Goal: Task Accomplishment & Management: Manage account settings

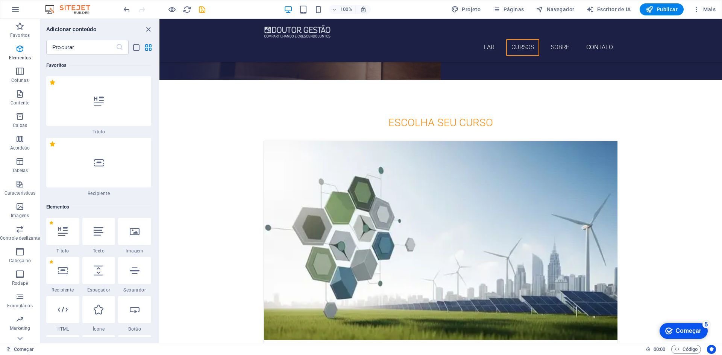
scroll to position [142, 0]
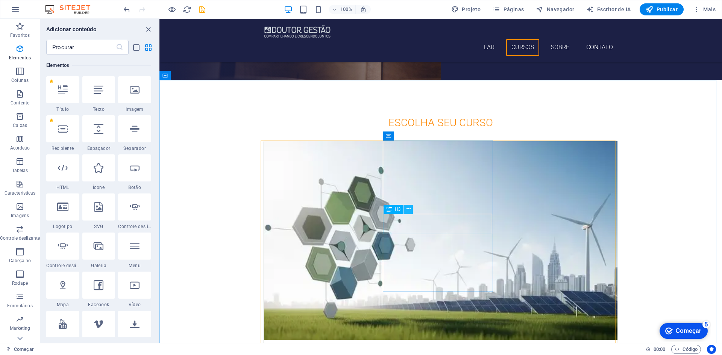
click at [409, 210] on icon at bounding box center [409, 209] width 4 height 8
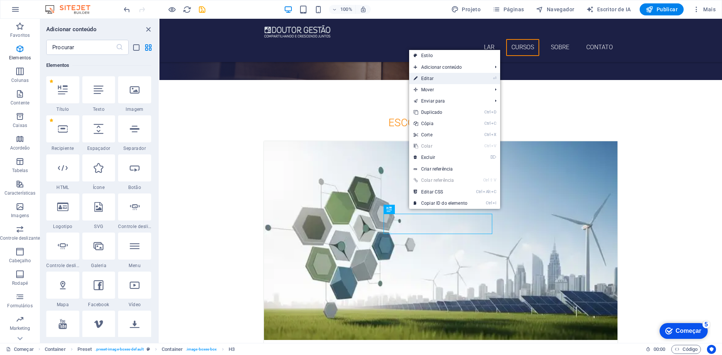
click at [427, 78] on font "Editar" at bounding box center [427, 78] width 12 height 5
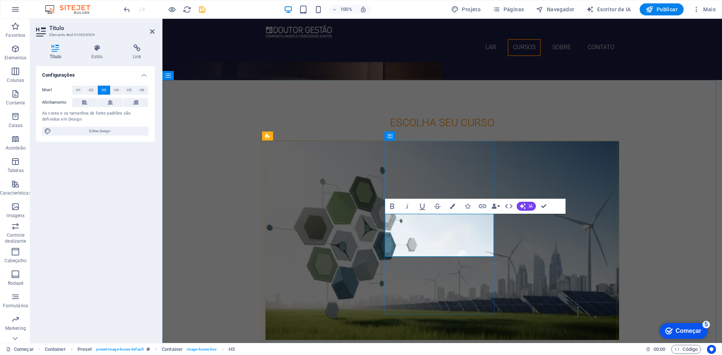
drag, startPoint x: 422, startPoint y: 227, endPoint x: 392, endPoint y: 227, distance: 29.7
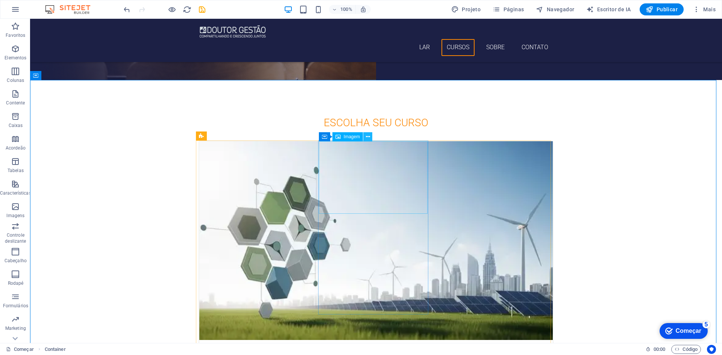
click at [369, 138] on icon at bounding box center [368, 137] width 4 height 8
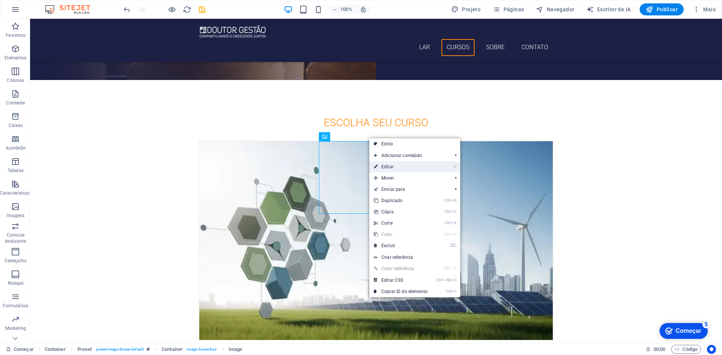
click at [393, 167] on font "Editar" at bounding box center [387, 166] width 12 height 5
select select "%"
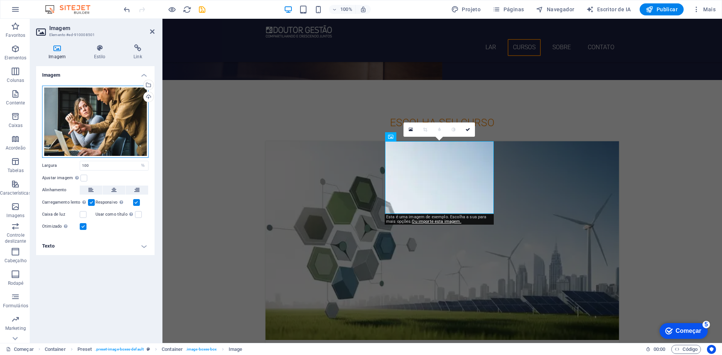
click at [104, 114] on div "Arraste os arquivos aqui, clique para escolher os arquivos ou selecione-os em […" at bounding box center [95, 122] width 106 height 72
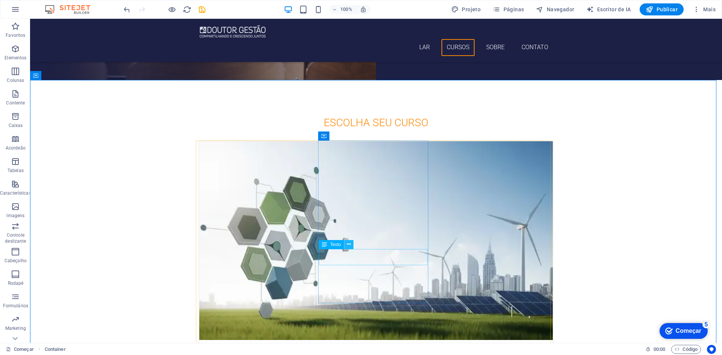
click at [348, 244] on icon at bounding box center [349, 245] width 4 height 8
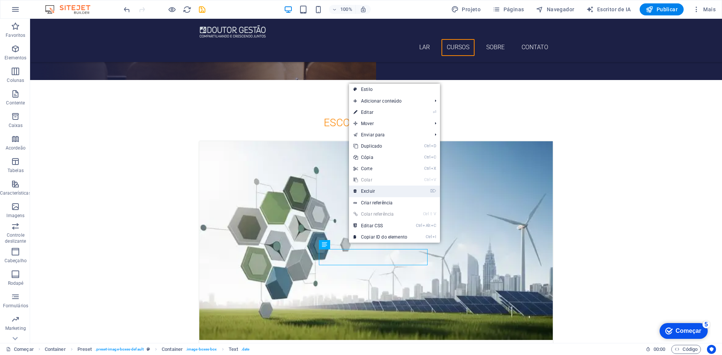
click at [378, 190] on link "⌦ Excluir" at bounding box center [380, 191] width 63 height 11
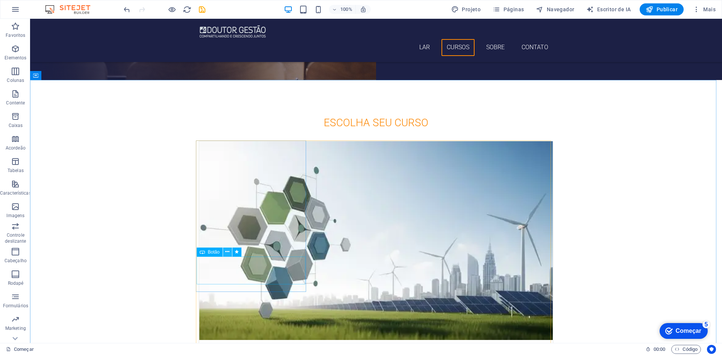
click at [227, 254] on icon at bounding box center [227, 252] width 4 height 8
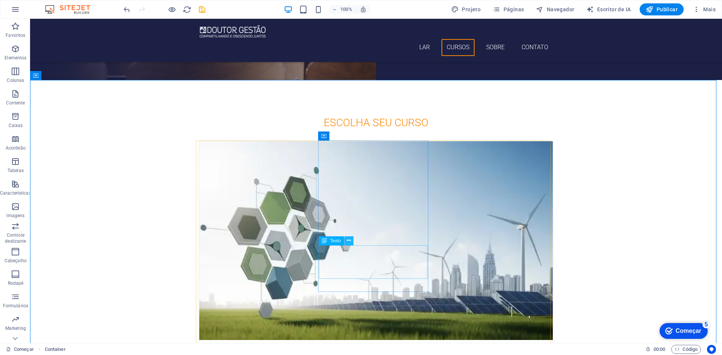
click at [348, 240] on icon at bounding box center [349, 241] width 4 height 8
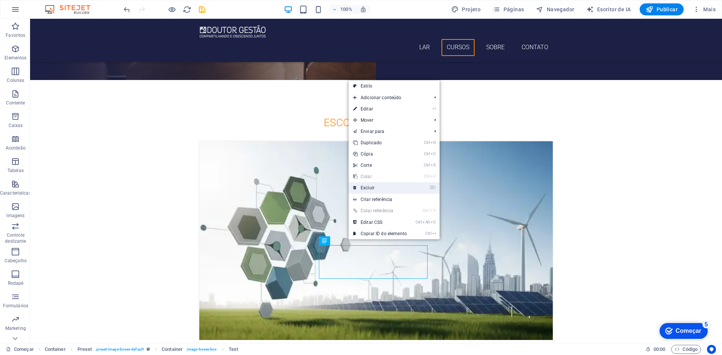
click at [381, 188] on link "⌦ Excluir" at bounding box center [380, 187] width 63 height 11
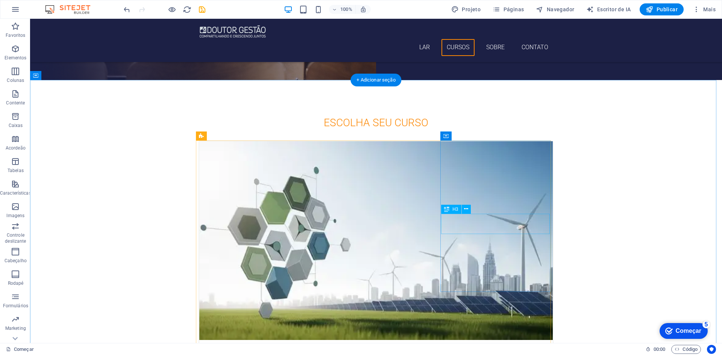
click at [468, 209] on icon at bounding box center [466, 209] width 4 height 8
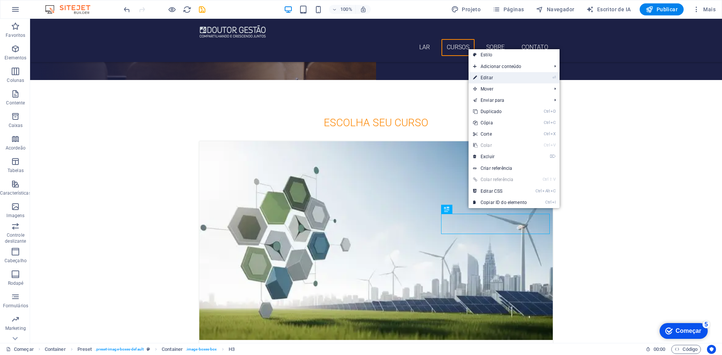
click at [496, 79] on link "⏎ Editar" at bounding box center [500, 77] width 63 height 11
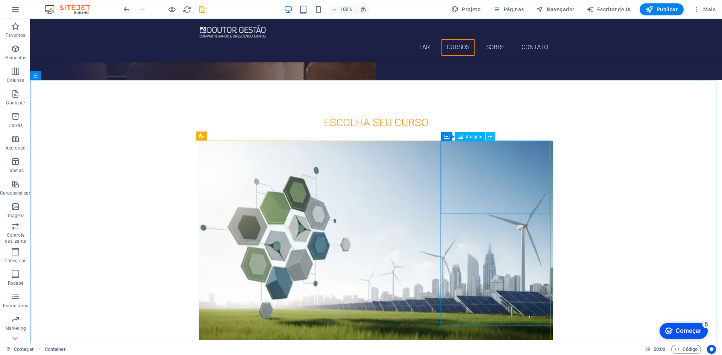
click at [493, 137] on button at bounding box center [490, 136] width 9 height 9
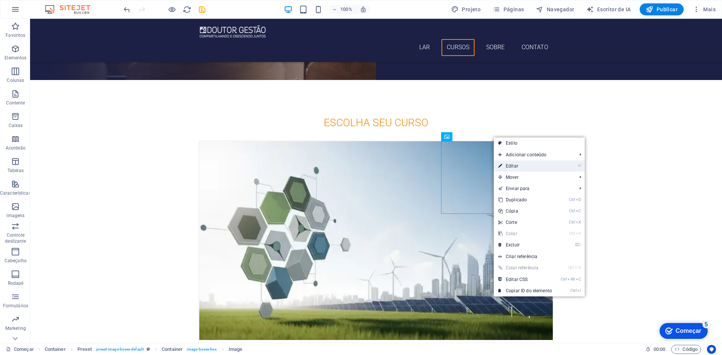
click at [513, 166] on font "Editar" at bounding box center [512, 166] width 12 height 5
select select "%"
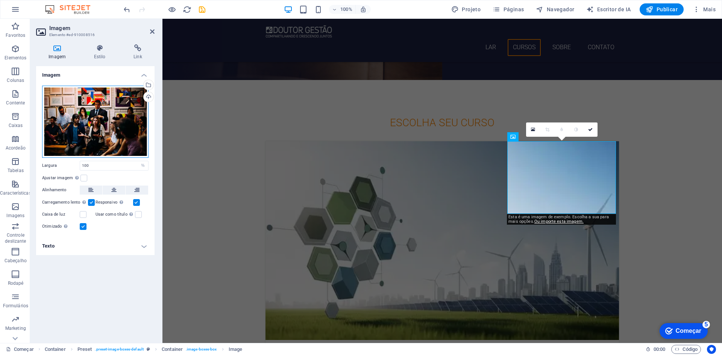
click at [100, 95] on div "Arraste os arquivos aqui, clique para escolher os arquivos ou selecione-os em […" at bounding box center [95, 122] width 106 height 72
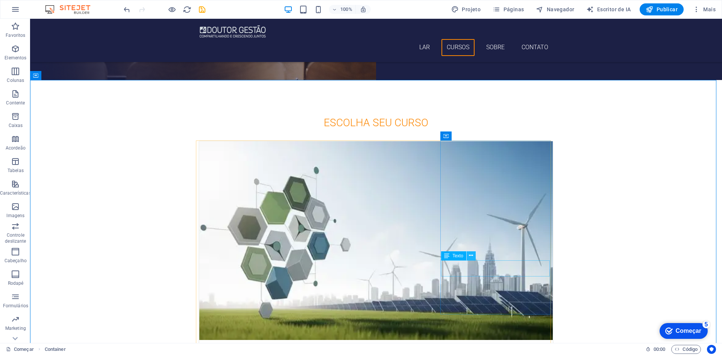
click at [472, 256] on icon at bounding box center [471, 256] width 4 height 8
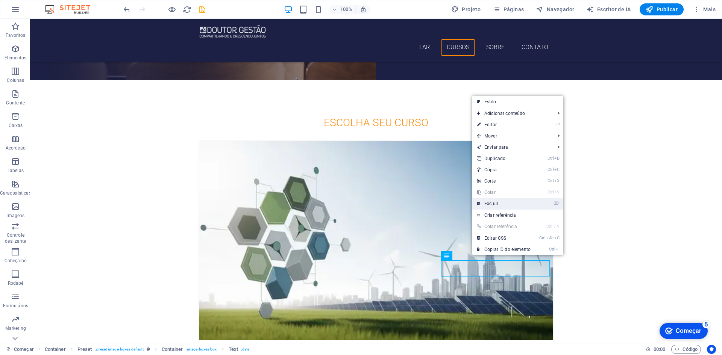
click at [501, 202] on link "⌦ Excluir" at bounding box center [503, 203] width 63 height 11
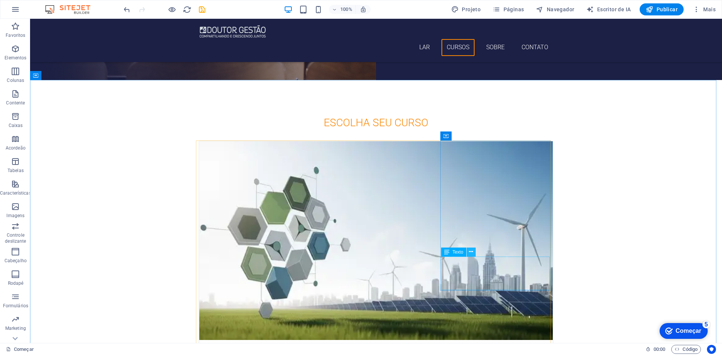
click at [472, 252] on icon at bounding box center [471, 252] width 4 height 8
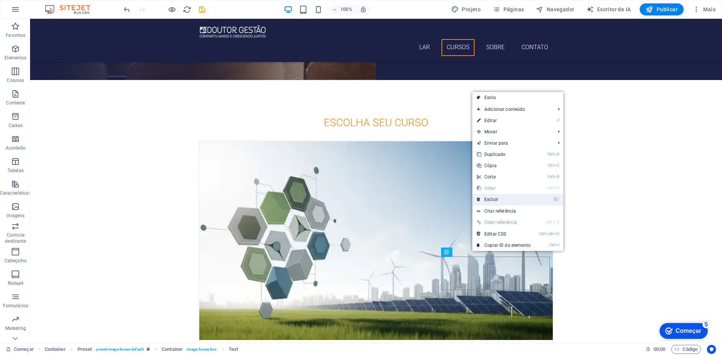
click at [503, 198] on link "⌦ Excluir" at bounding box center [503, 199] width 63 height 11
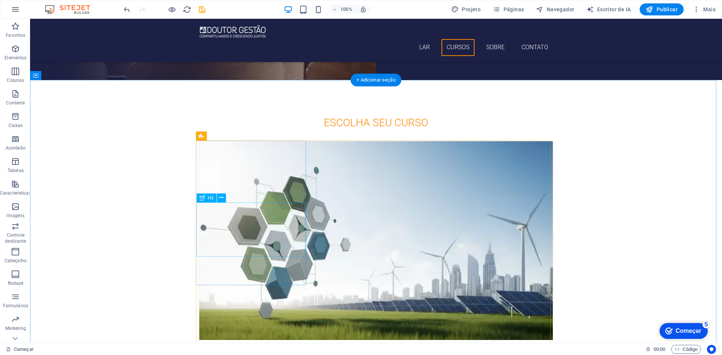
click at [242, 340] on div "ESG: Do Zero ao Avançado com Estudo de Caso Real" at bounding box center [376, 350] width 354 height 20
click at [223, 198] on icon at bounding box center [221, 198] width 4 height 8
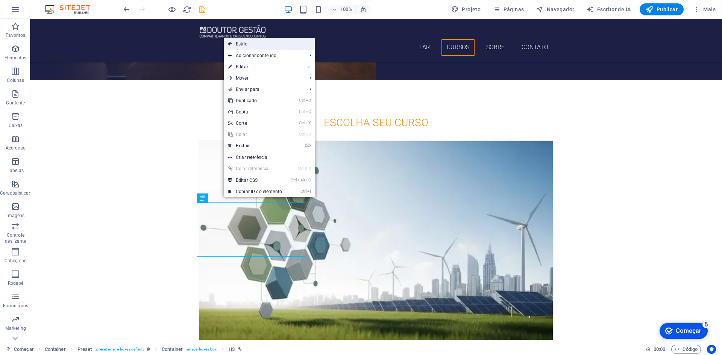
click at [251, 43] on link "Estilo" at bounding box center [269, 43] width 91 height 11
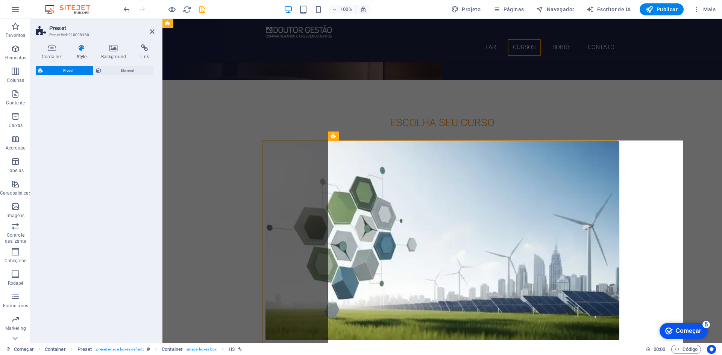
select select "px"
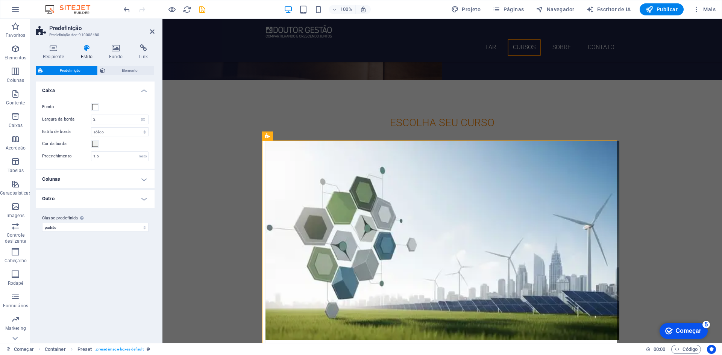
click at [86, 52] on icon at bounding box center [86, 48] width 25 height 8
click at [141, 226] on select "padrão Adicionar classe predefinida" at bounding box center [95, 227] width 106 height 9
click at [93, 196] on h4 "Outro" at bounding box center [95, 199] width 118 height 18
click at [93, 214] on label at bounding box center [94, 215] width 7 height 7
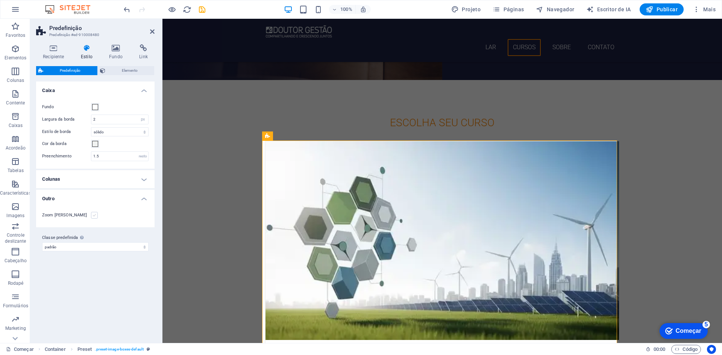
click at [0, 0] on input "Zoom [PERSON_NAME]" at bounding box center [0, 0] width 0 height 0
click at [93, 214] on label at bounding box center [94, 215] width 7 height 7
click at [0, 0] on input "Zoom [PERSON_NAME]" at bounding box center [0, 0] width 0 height 0
click at [123, 70] on font "Elemento" at bounding box center [130, 70] width 16 height 4
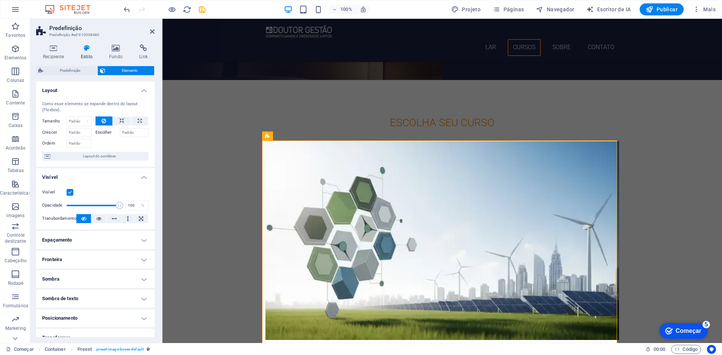
scroll to position [68, 0]
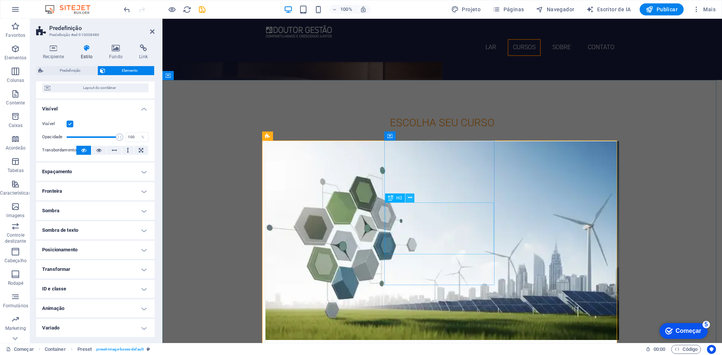
click at [410, 198] on icon at bounding box center [410, 198] width 4 height 8
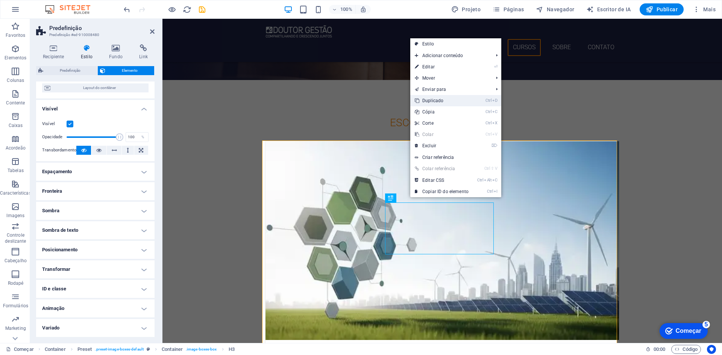
click at [442, 101] on font "Duplicado" at bounding box center [432, 100] width 21 height 5
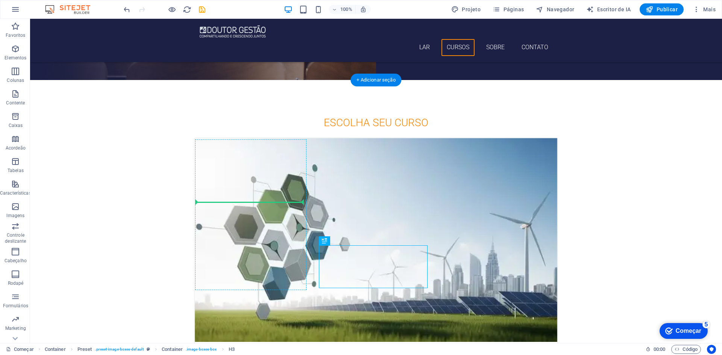
drag, startPoint x: 352, startPoint y: 235, endPoint x: 251, endPoint y: 222, distance: 102.4
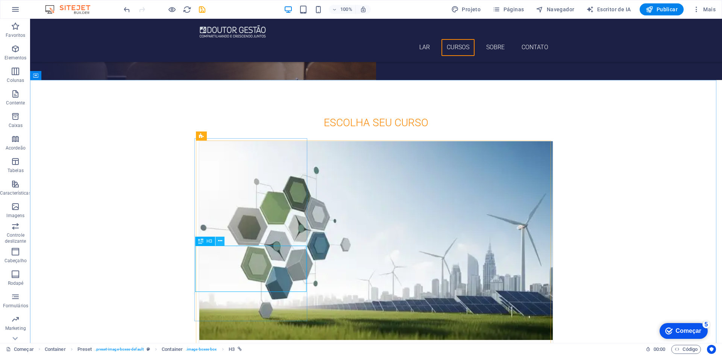
click at [219, 242] on icon at bounding box center [220, 241] width 4 height 8
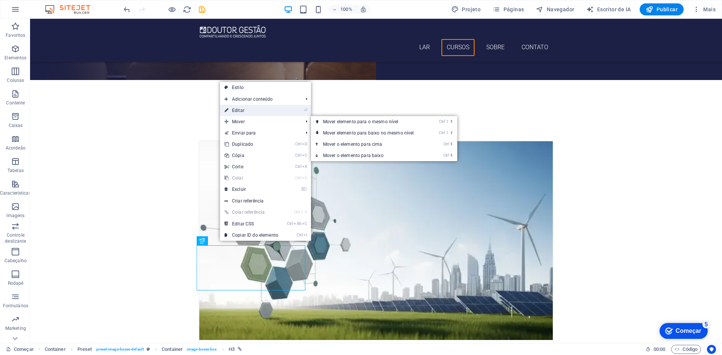
click at [242, 111] on font "Editar" at bounding box center [238, 110] width 12 height 5
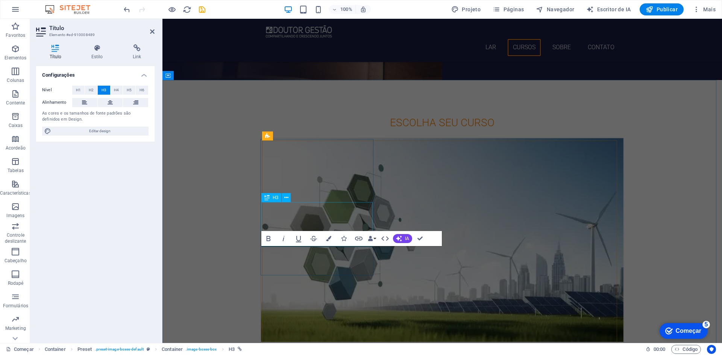
click at [292, 342] on div "Solução de Problemas: 8D e Global 8D [PERSON_NAME]" at bounding box center [442, 352] width 363 height 21
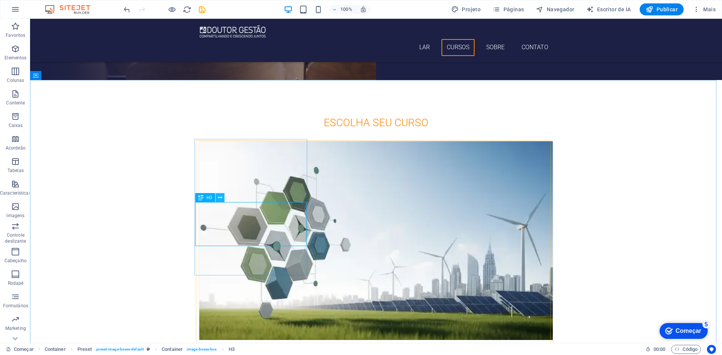
click at [221, 200] on icon at bounding box center [220, 198] width 4 height 8
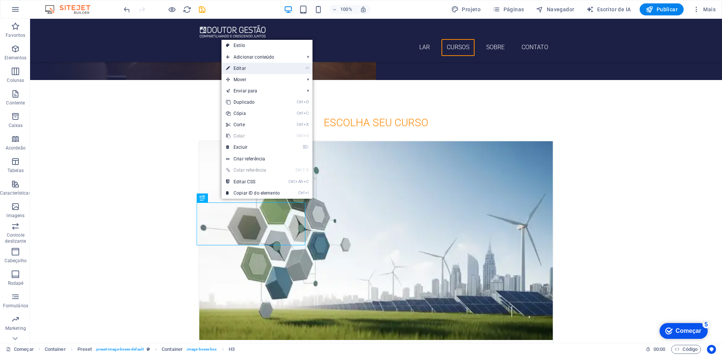
click at [248, 68] on link "⏎ Editar" at bounding box center [253, 68] width 63 height 11
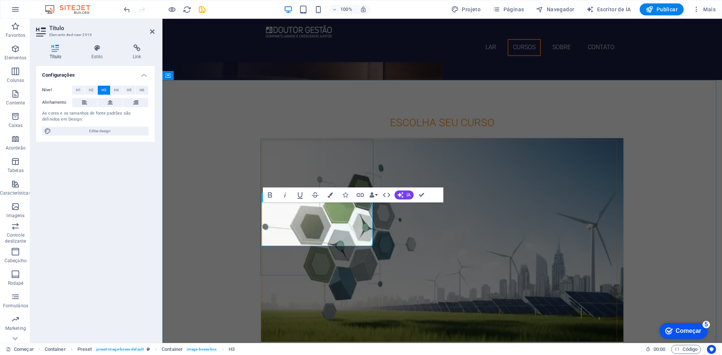
click at [271, 351] on font "Solução de Problemas: 8D e Global 8D [PERSON_NAME]" at bounding box center [404, 357] width 269 height 12
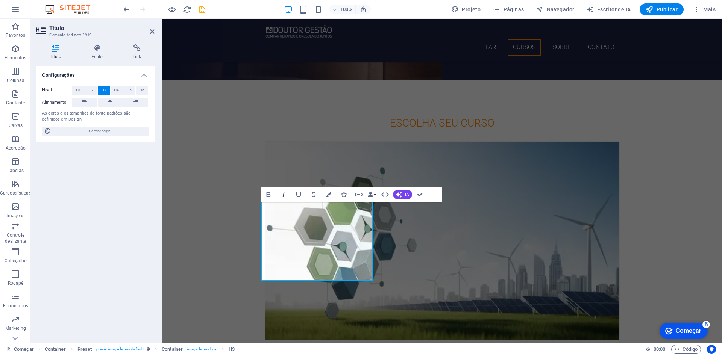
scroll to position [163, 0]
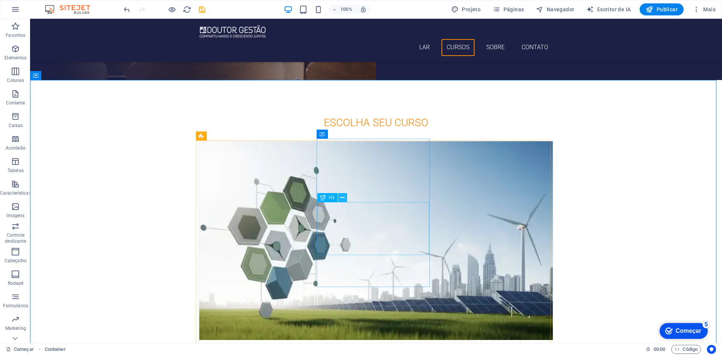
click at [343, 199] on icon at bounding box center [342, 198] width 4 height 8
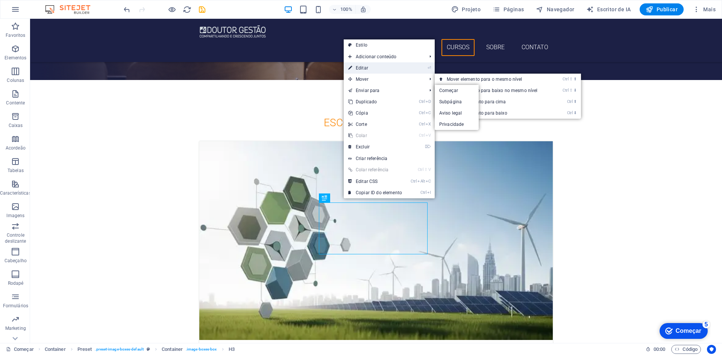
click at [365, 67] on font "Editar" at bounding box center [362, 67] width 12 height 5
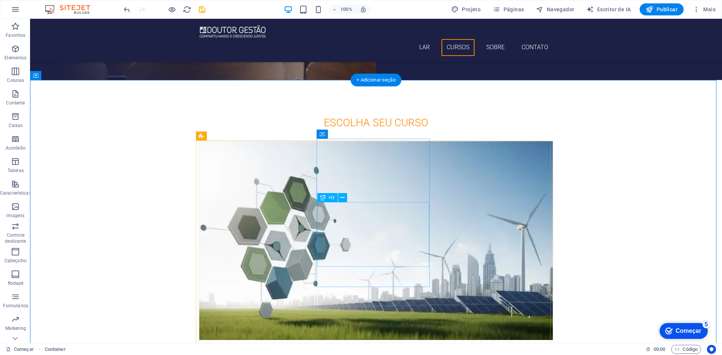
click at [344, 197] on icon at bounding box center [342, 198] width 4 height 8
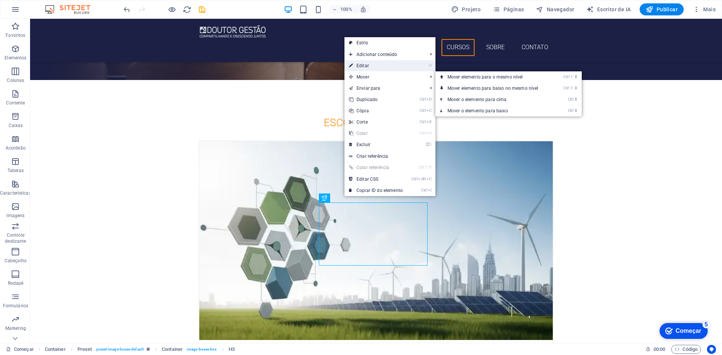
click at [366, 66] on font "Editar" at bounding box center [363, 65] width 12 height 5
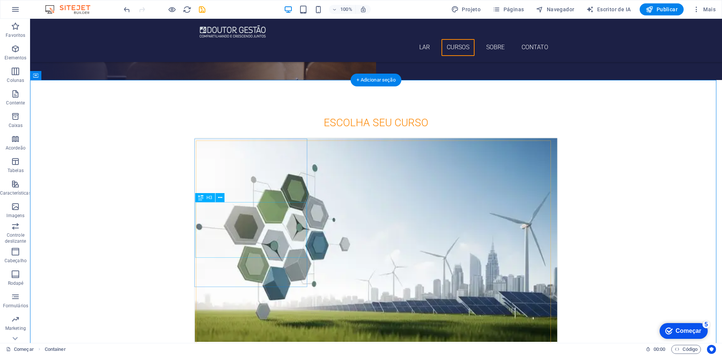
click at [254, 342] on div "ESG: Do Zero ao Avançado com Estudo de Caso Real" at bounding box center [376, 352] width 363 height 21
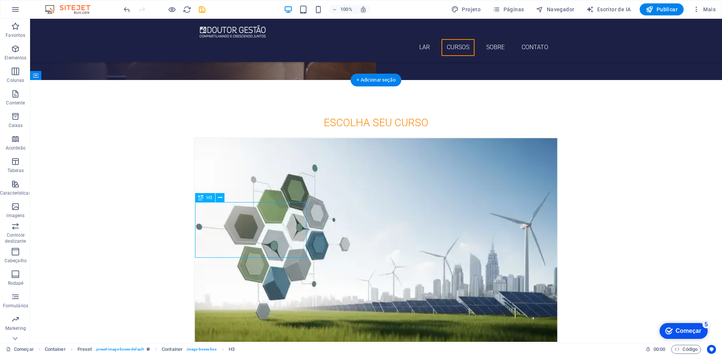
click at [256, 342] on div "ESG: Do Zero ao Avançado com Estudo de Caso Real" at bounding box center [376, 352] width 363 height 21
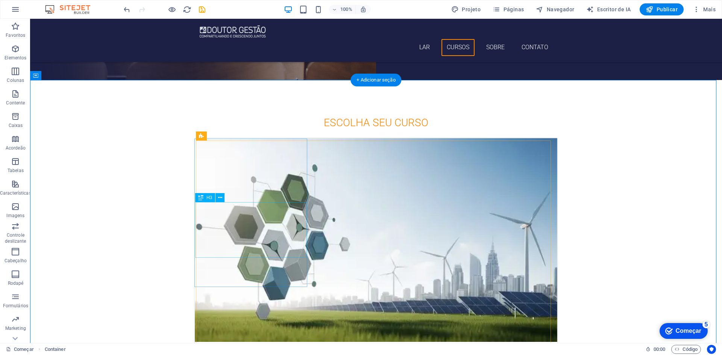
click at [259, 342] on div "ESG: Do Zero ao Avançado com Estudo de Caso Real" at bounding box center [376, 352] width 363 height 21
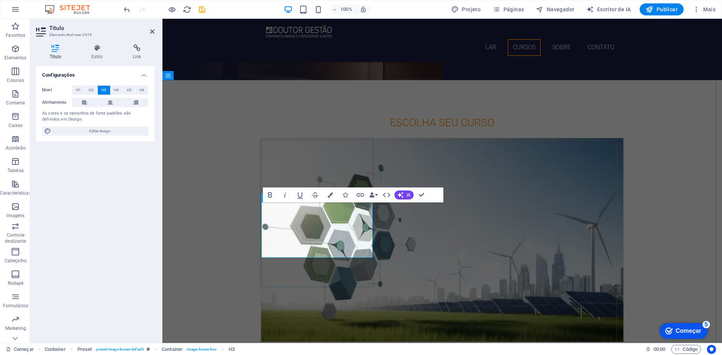
click at [320, 351] on font "ESG: Do Zero ao Avançado com Estudo de Caso Real" at bounding box center [399, 357] width 259 height 12
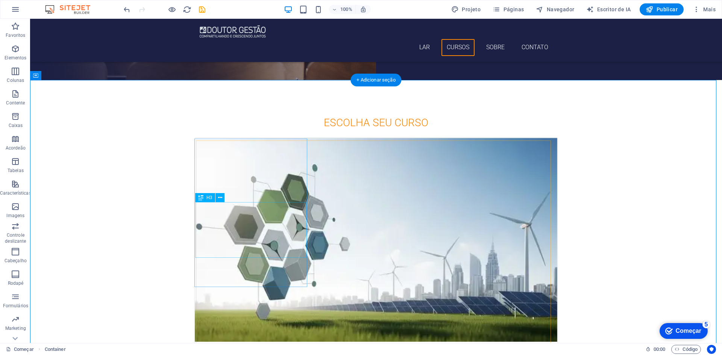
click at [255, 342] on div "ESG: Do Zero ao Avançado] Estudo de Caso Real" at bounding box center [376, 358] width 363 height 32
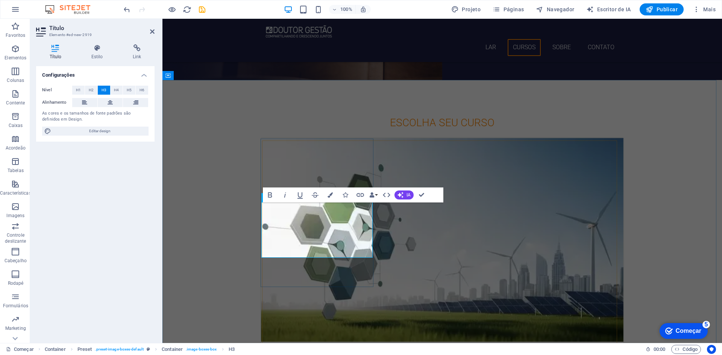
click at [289, 351] on font "ESG: Do Zero ao Avançado" at bounding box center [334, 357] width 129 height 12
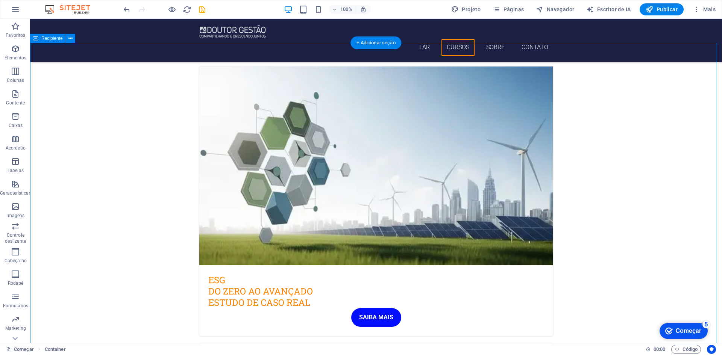
scroll to position [301, 0]
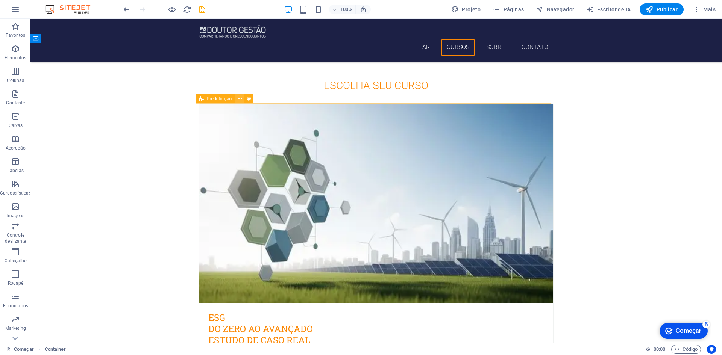
click at [239, 98] on icon at bounding box center [240, 99] width 4 height 8
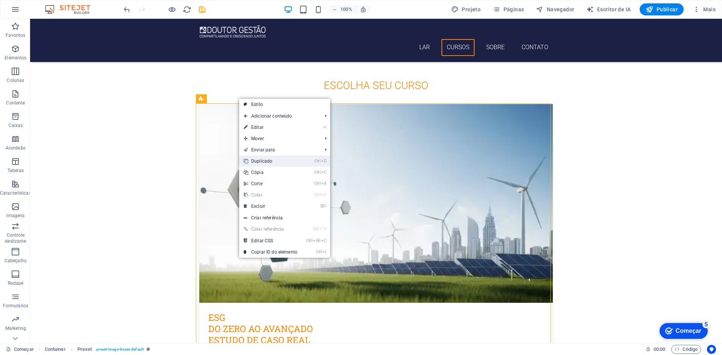
click at [273, 160] on link "Ctrl D Duplicado" at bounding box center [270, 161] width 63 height 11
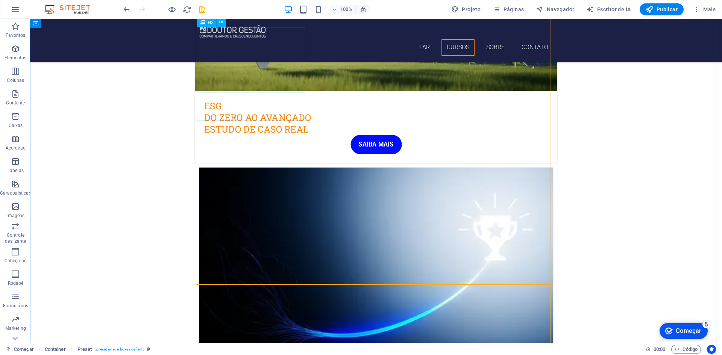
scroll to position [439, 0]
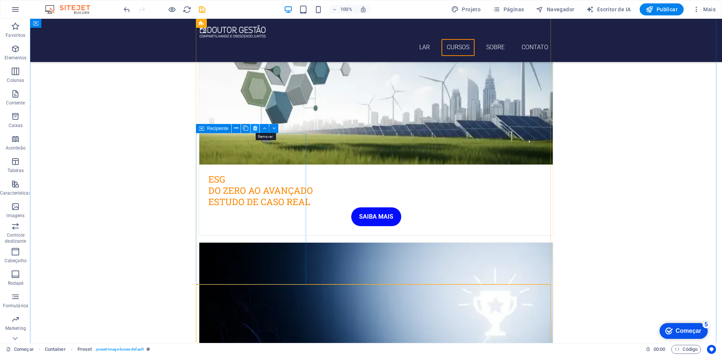
click at [254, 127] on icon at bounding box center [255, 129] width 4 height 8
click at [256, 128] on icon at bounding box center [255, 129] width 4 height 8
click at [255, 128] on icon at bounding box center [255, 129] width 4 height 8
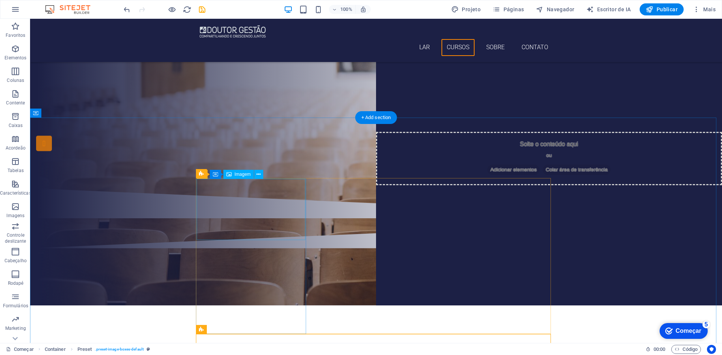
scroll to position [226, 0]
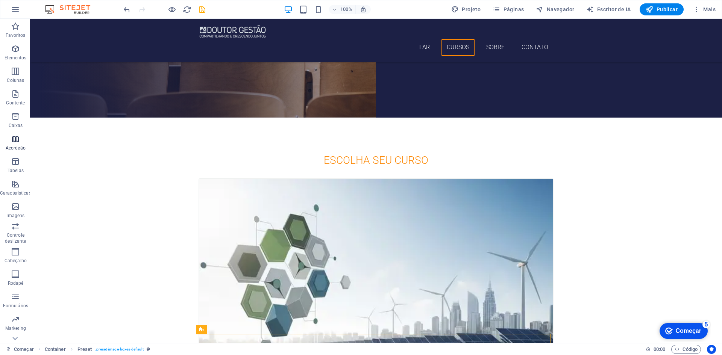
click at [17, 141] on icon "button" at bounding box center [15, 139] width 9 height 9
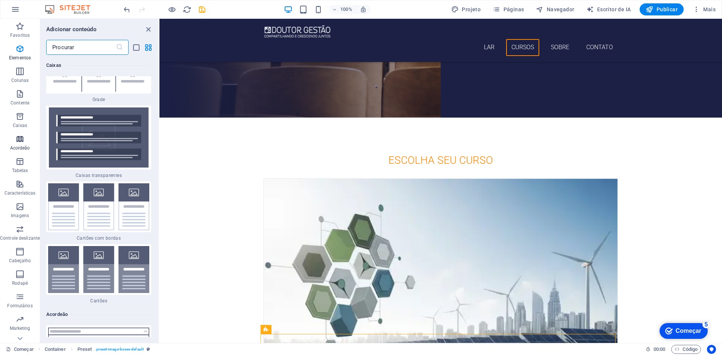
scroll to position [4624, 0]
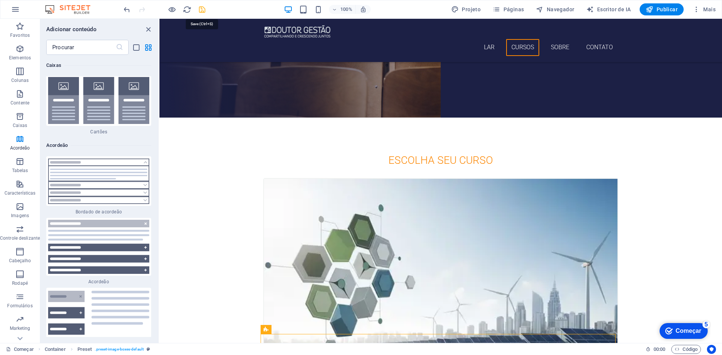
click at [199, 11] on icon "salvar" at bounding box center [202, 9] width 9 height 9
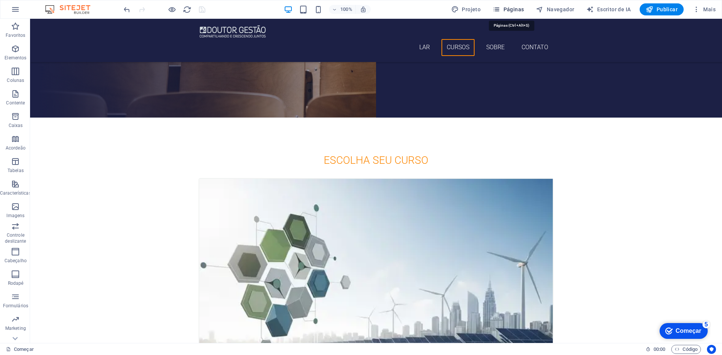
click at [515, 7] on font "Páginas" at bounding box center [514, 9] width 21 height 6
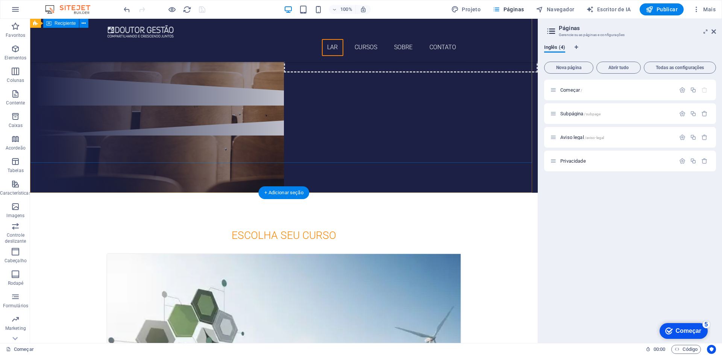
scroll to position [38, 0]
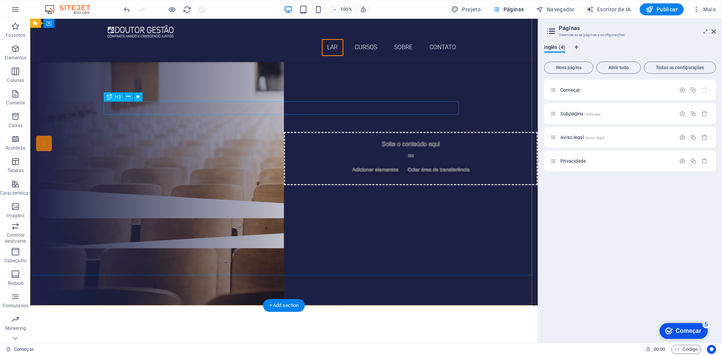
click at [263, 59] on div "Você está pronto para aprender novos idiomas?" at bounding box center [283, 52] width 355 height 13
click at [128, 97] on icon at bounding box center [128, 97] width 4 height 8
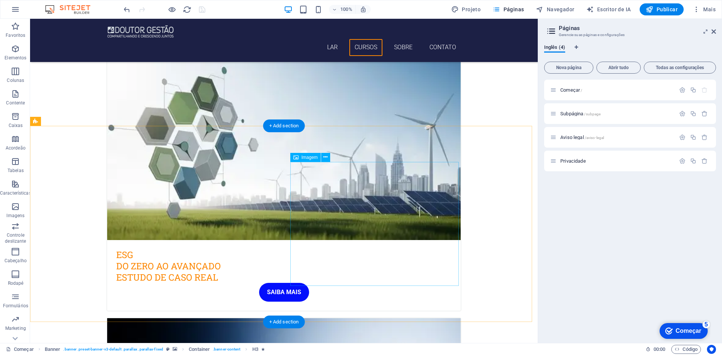
scroll to position [527, 0]
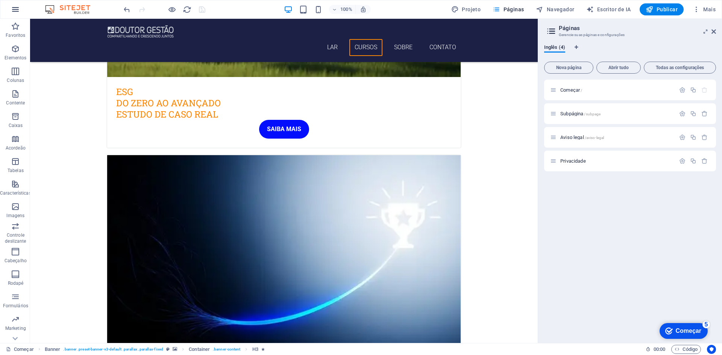
click at [16, 11] on icon "button" at bounding box center [15, 9] width 9 height 9
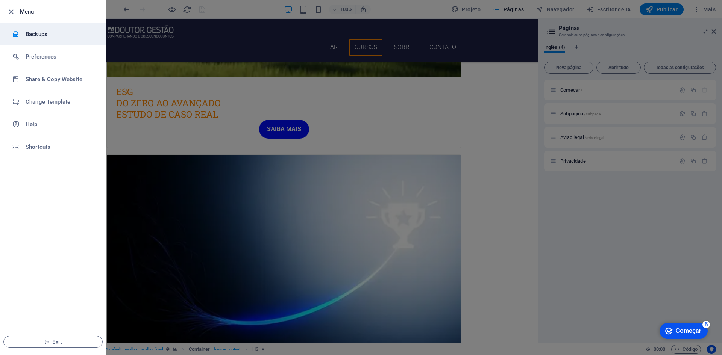
click at [34, 36] on h6 "Backups" at bounding box center [61, 34] width 70 height 9
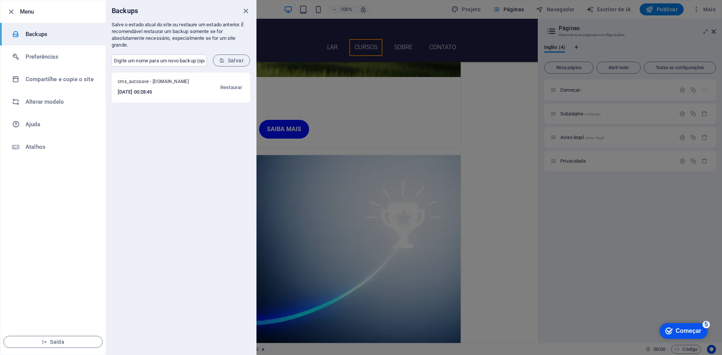
click at [141, 82] on font "cms_autosave - [DOMAIN_NAME]" at bounding box center [153, 81] width 71 height 5
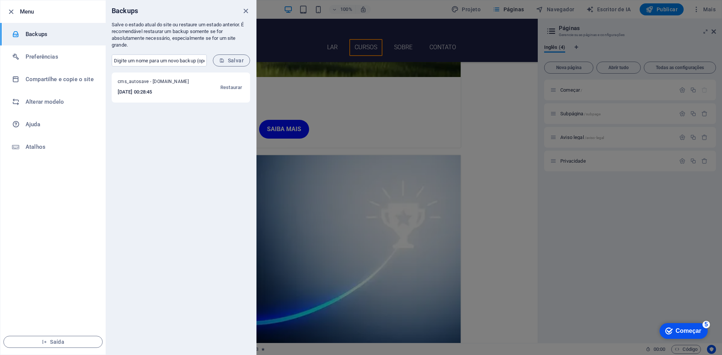
click at [141, 82] on font "cms_autosave - [DOMAIN_NAME]" at bounding box center [153, 81] width 71 height 5
click at [144, 63] on input "text" at bounding box center [159, 61] width 95 height 12
paste input "cms_autosave - [DOMAIN_NAME]"
type input "cms_autosave - doutorgestao.com1"
click at [235, 59] on font "Salvar" at bounding box center [236, 61] width 16 height 6
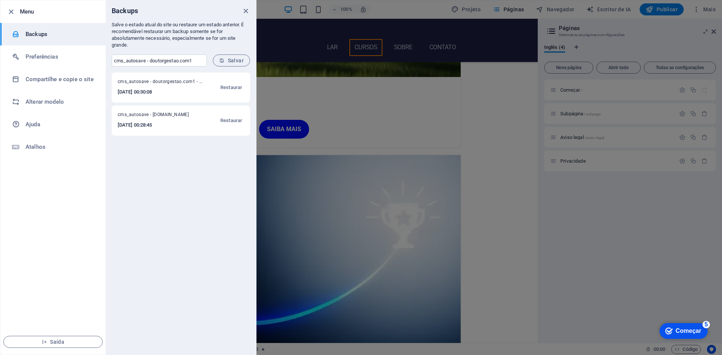
click at [171, 191] on div "cms_autosave - doutorgestao.com1 - [DOMAIN_NAME] [DATE] 00:30:08 Restaurar cms_…" at bounding box center [181, 214] width 150 height 283
click at [59, 98] on h6 "Alterar modelo" at bounding box center [61, 101] width 70 height 9
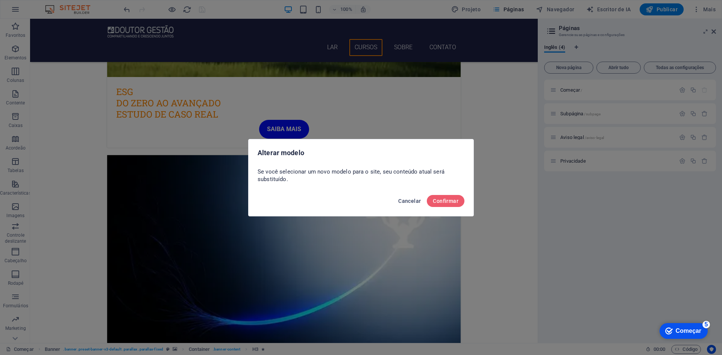
click at [407, 200] on font "Cancelar" at bounding box center [409, 201] width 23 height 6
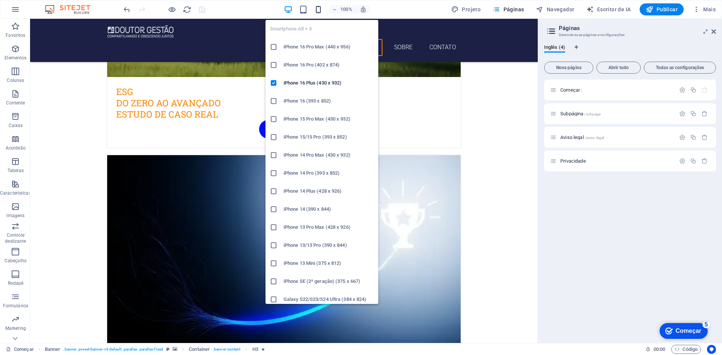
click at [321, 7] on icon "button" at bounding box center [318, 9] width 9 height 9
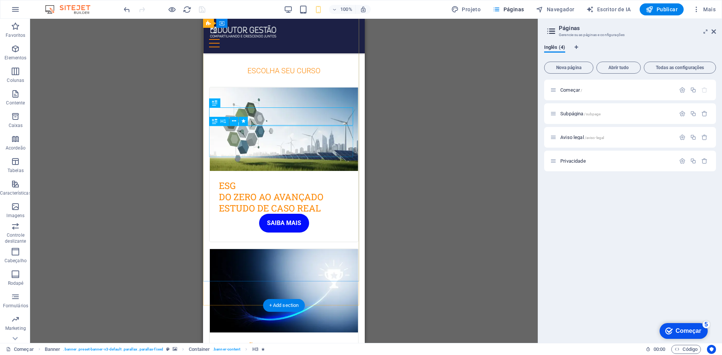
scroll to position [0, 0]
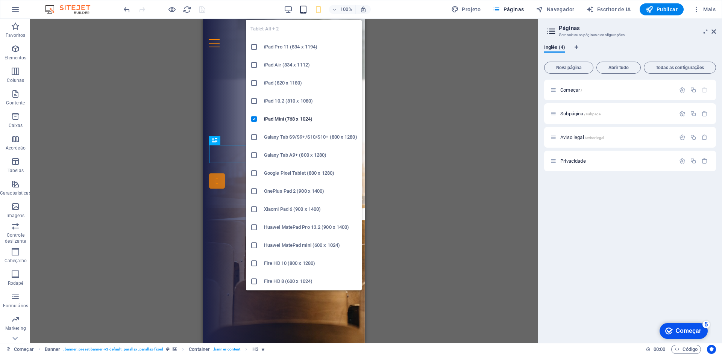
click at [307, 11] on icon "button" at bounding box center [303, 9] width 9 height 9
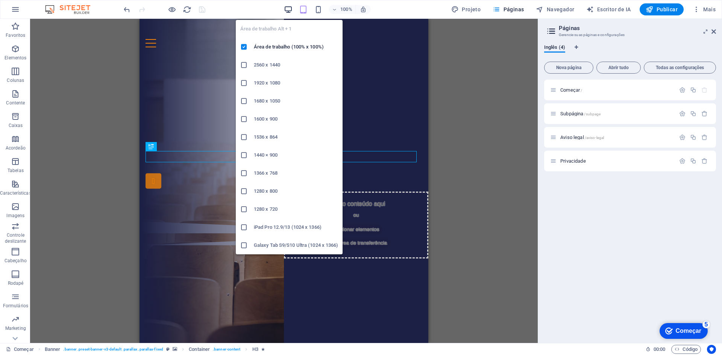
click at [290, 9] on icon "button" at bounding box center [288, 9] width 9 height 9
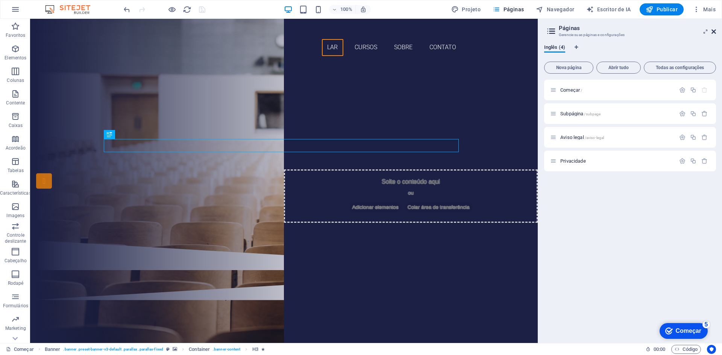
click at [713, 30] on icon at bounding box center [714, 32] width 5 height 6
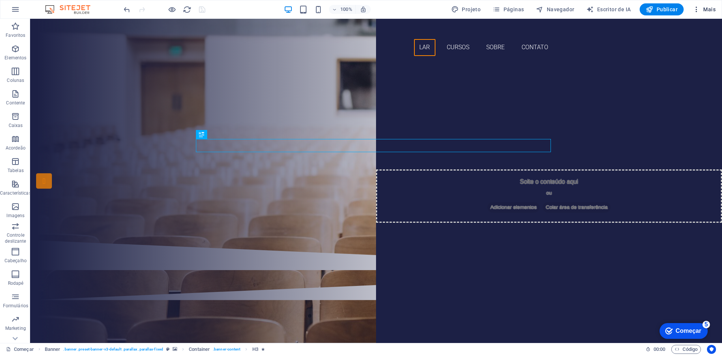
click at [712, 12] on font "Mais" at bounding box center [709, 9] width 12 height 6
click at [712, 9] on font "Mais" at bounding box center [709, 9] width 12 height 6
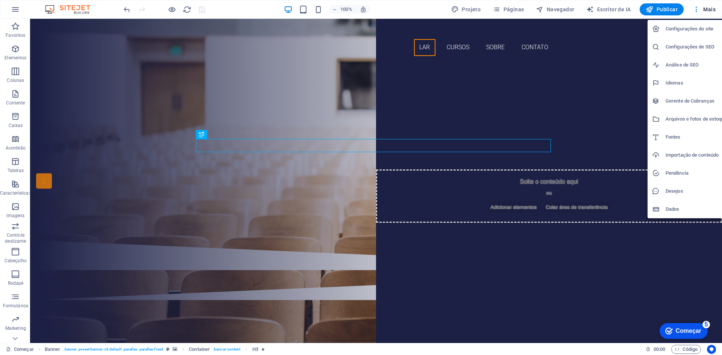
click at [690, 63] on font "Análise de SEO" at bounding box center [682, 65] width 33 height 6
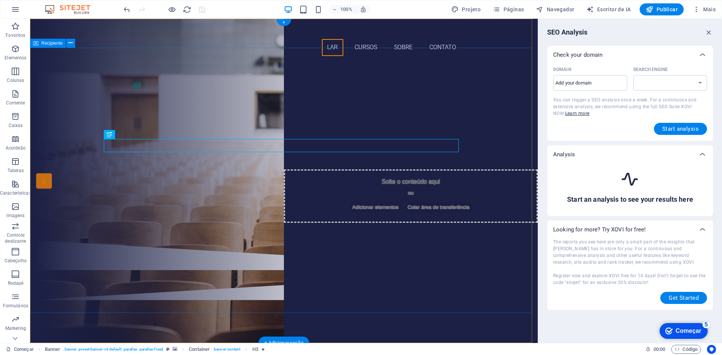
select select "[DOMAIN_NAME]"
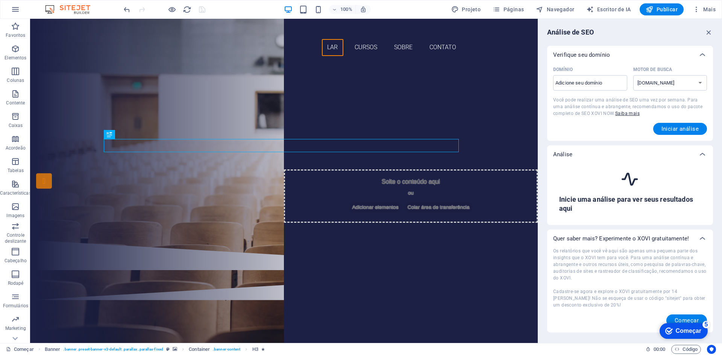
click at [591, 258] on font "Os relatórios que você vê aqui são apenas uma pequena parte dos insights que o …" at bounding box center [629, 265] width 153 height 32
